Goal: Navigation & Orientation: Find specific page/section

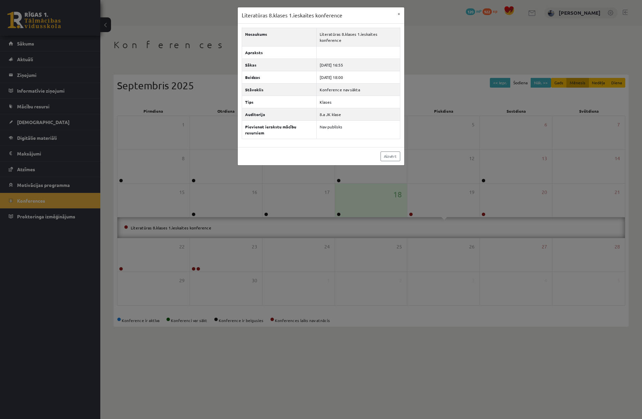
click at [409, 222] on div "Literatūras 8.klases 1.ieskaites konference × Nosaukums Literatūras 8.klases 1.…" at bounding box center [321, 209] width 642 height 419
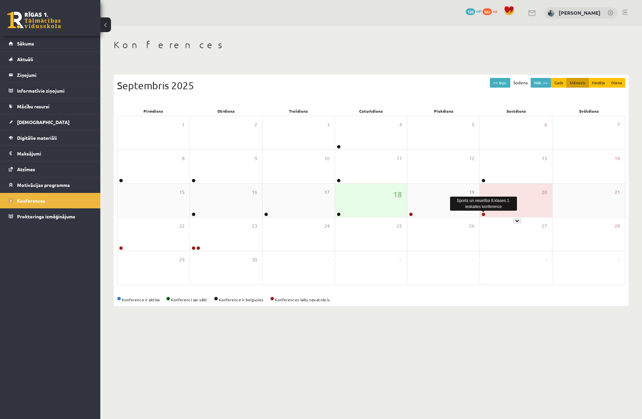
click at [483, 215] on link at bounding box center [483, 214] width 4 height 4
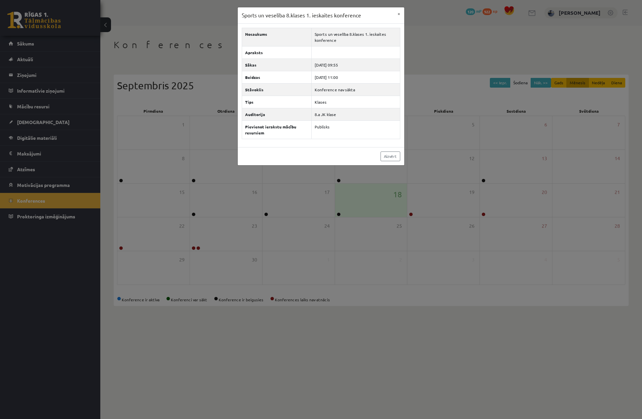
drag, startPoint x: 9, startPoint y: 130, endPoint x: 22, endPoint y: 98, distance: 34.3
click at [9, 129] on div "Sports un veselība 8.klases 1. ieskaites konference × Nosaukums Sports un vesel…" at bounding box center [321, 209] width 642 height 419
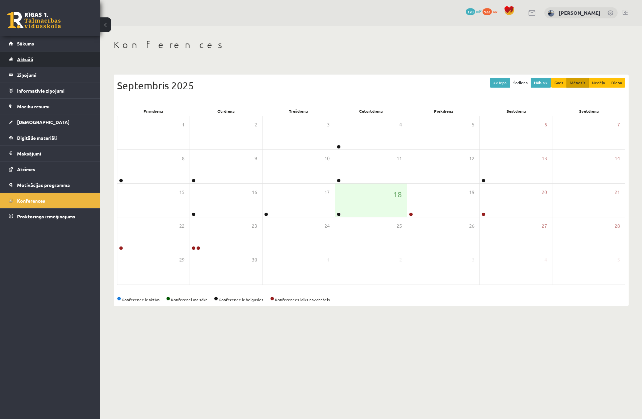
click at [26, 63] on link "Aktuāli" at bounding box center [50, 58] width 83 height 15
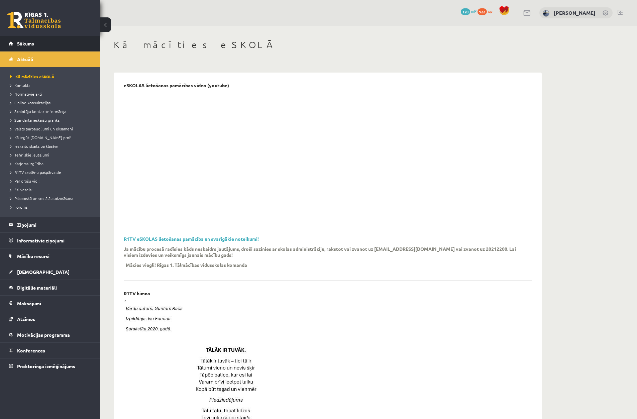
click at [41, 46] on link "Sākums" at bounding box center [50, 43] width 83 height 15
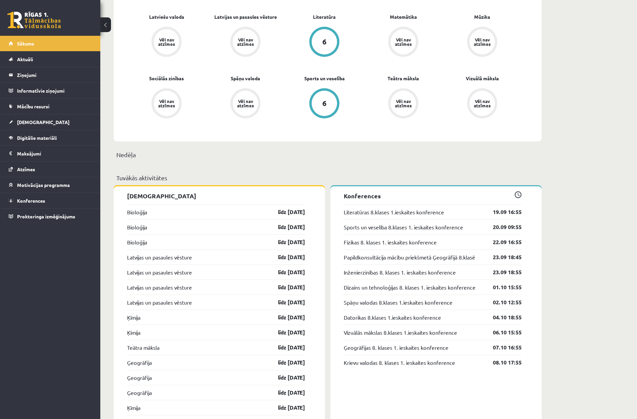
scroll to position [334, 0]
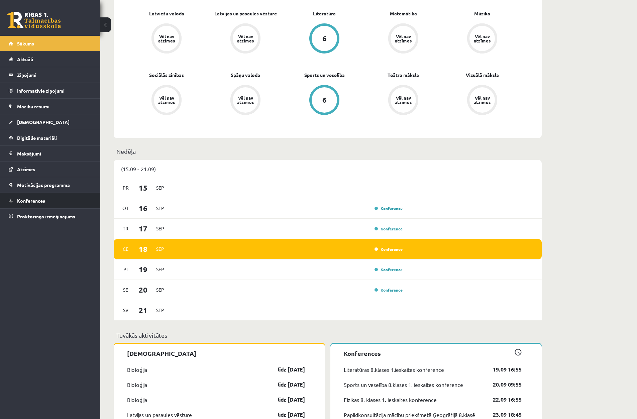
click at [48, 198] on link "Konferences" at bounding box center [50, 200] width 83 height 15
